Goal: Transaction & Acquisition: Purchase product/service

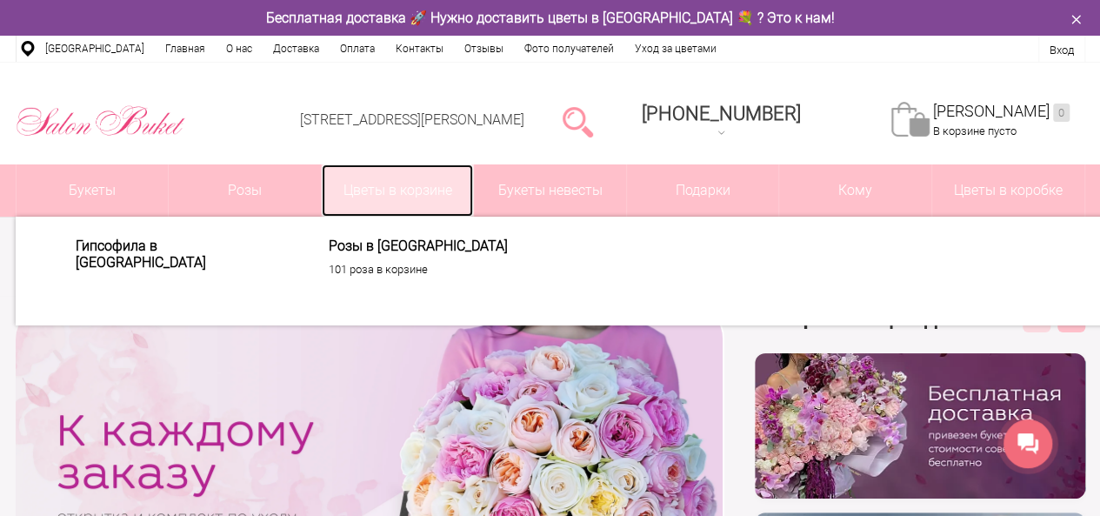
click at [386, 191] on link "Цветы в корзине" at bounding box center [398, 190] width 152 height 52
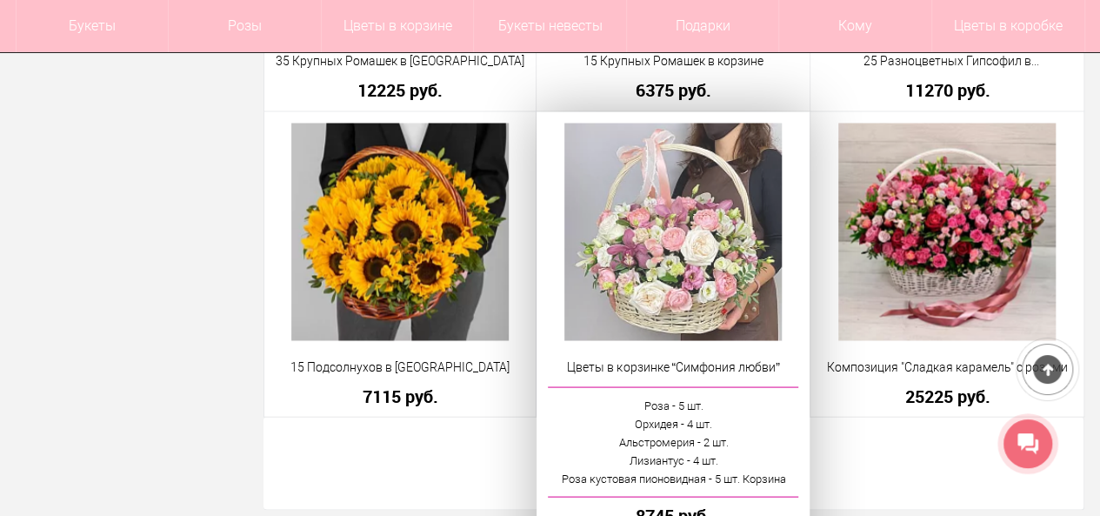
scroll to position [5046, 0]
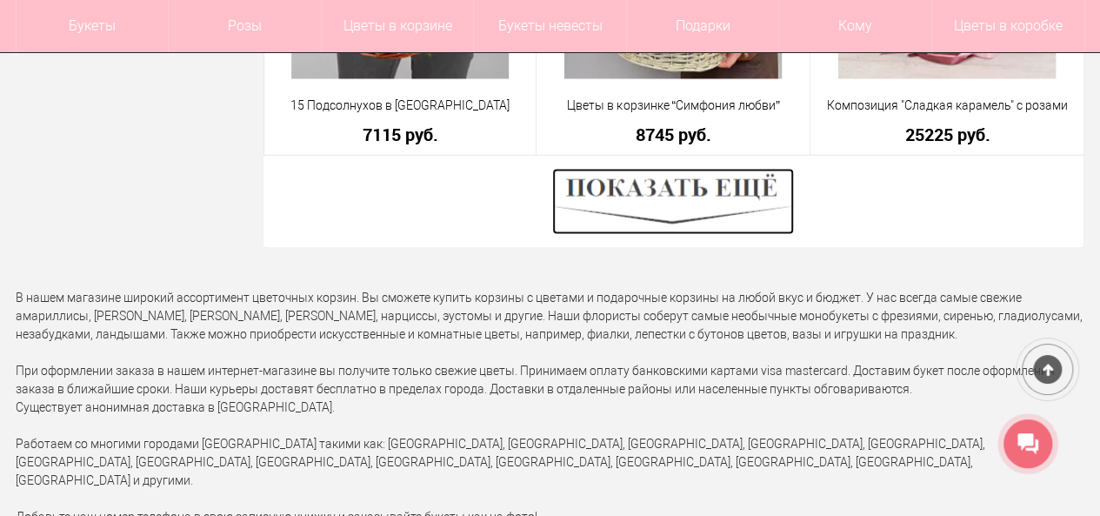
click at [694, 231] on img at bounding box center [673, 202] width 242 height 66
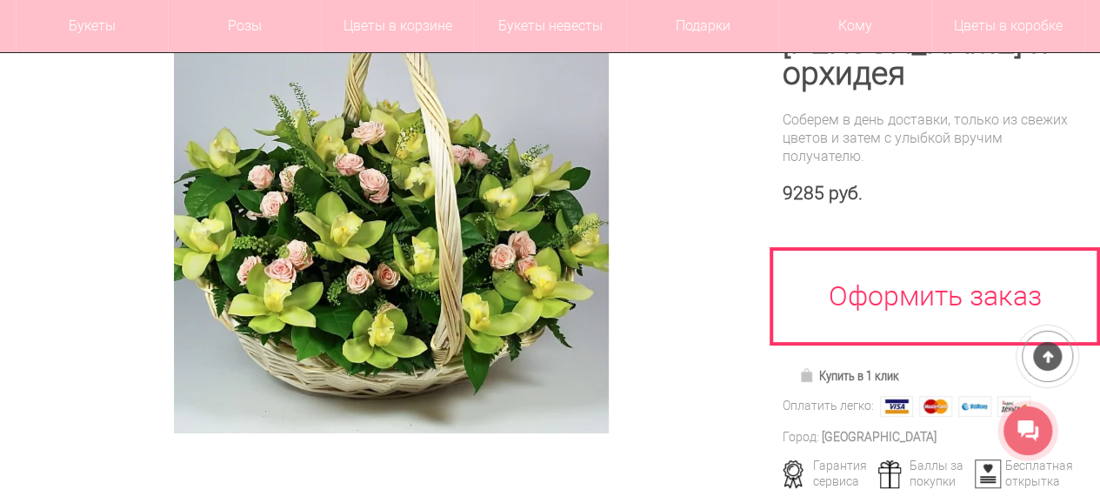
scroll to position [174, 0]
